Goal: Register for event/course

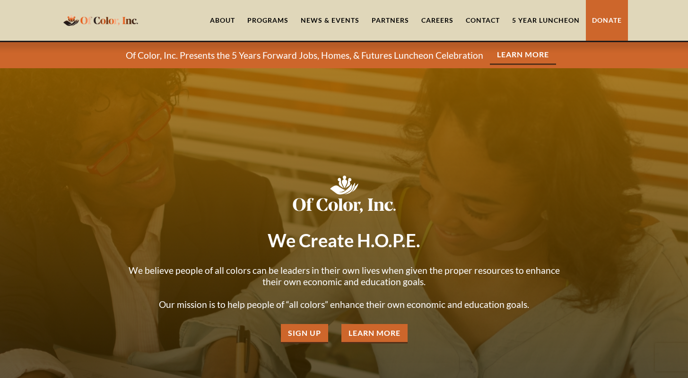
click at [556, 18] on link "5 Year Luncheon" at bounding box center [546, 20] width 80 height 41
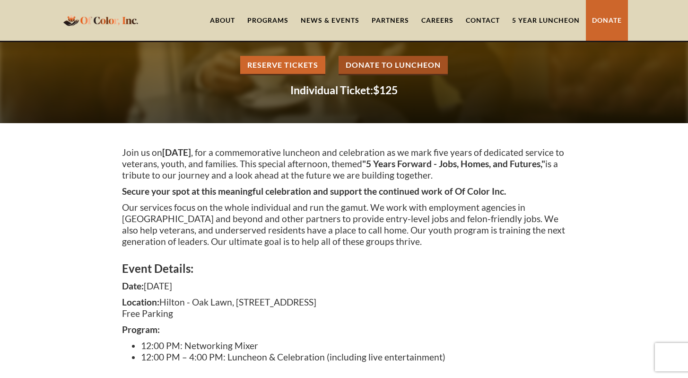
scroll to position [109, 0]
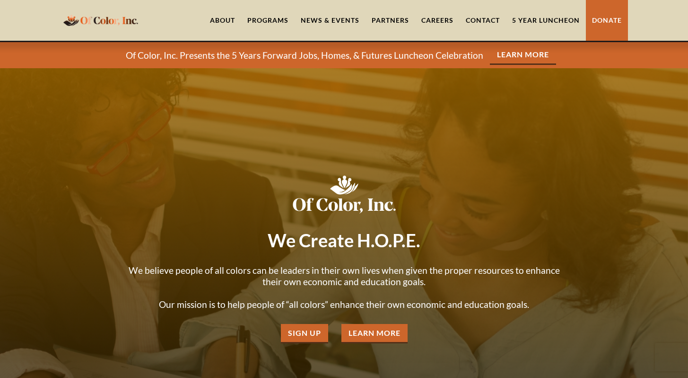
click at [223, 21] on link "About" at bounding box center [222, 20] width 37 height 41
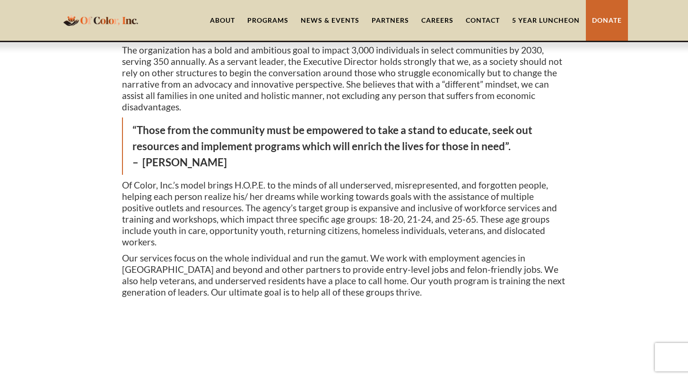
scroll to position [200, 0]
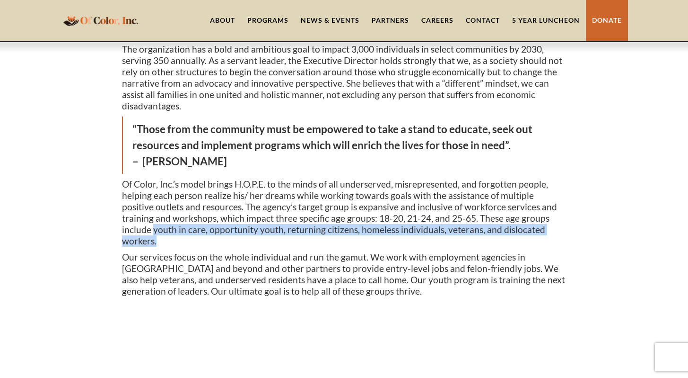
drag, startPoint x: 544, startPoint y: 197, endPoint x: 549, endPoint y: 207, distance: 11.4
click at [549, 207] on p "Of Color, Inc.’s model brings H.O.P.E. to the minds of all underserved, misrepr…" at bounding box center [344, 212] width 445 height 68
copy p "youth in care, opportunity youth, returning citizens, homeless individuals, vet…"
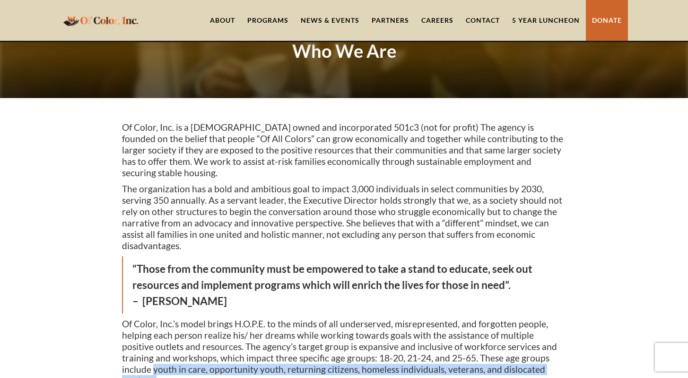
scroll to position [0, 0]
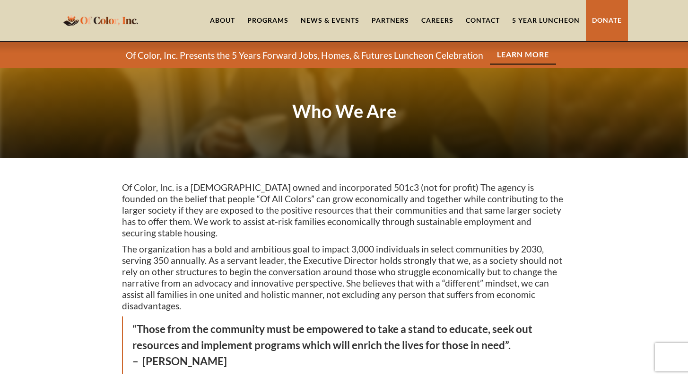
click at [526, 54] on link "Learn More" at bounding box center [523, 54] width 66 height 19
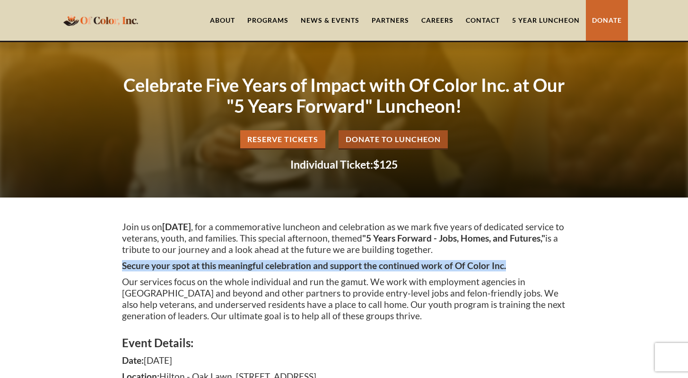
drag, startPoint x: 119, startPoint y: 267, endPoint x: 512, endPoint y: 264, distance: 392.3
click at [512, 264] on div "Join us on Thursday, October 30, 2025 , for a commemorative luncheon and celebr…" at bounding box center [344, 331] width 688 height 268
copy strong "Secure your spot at this meaningful celebration and support the continued work …"
